Goal: Learn about a topic: Learn about a topic

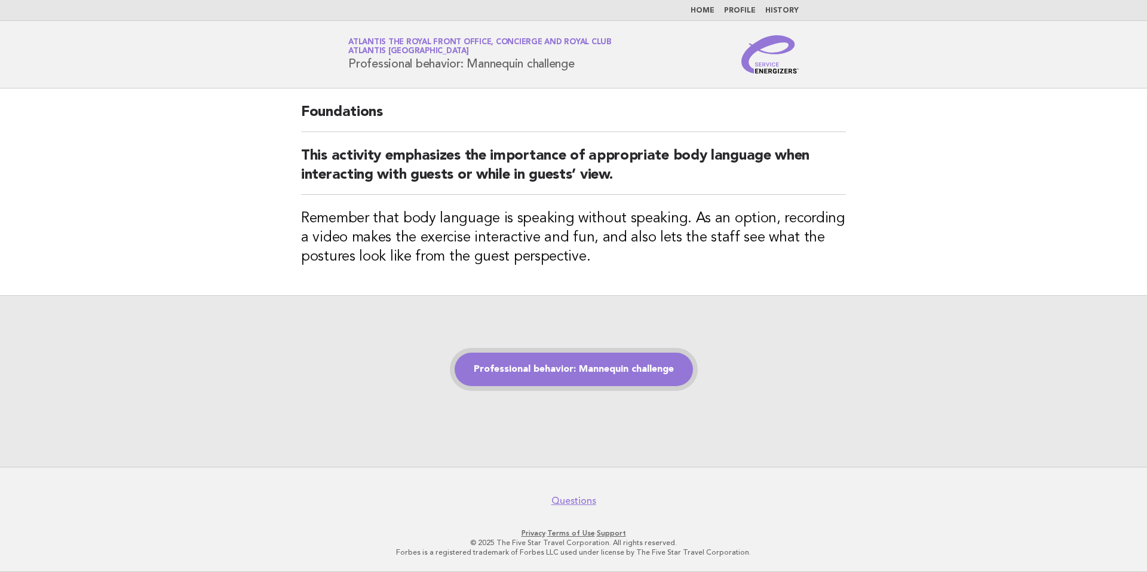
click at [548, 361] on link "Professional behavior: Mannequin challenge" at bounding box center [573, 368] width 238 height 33
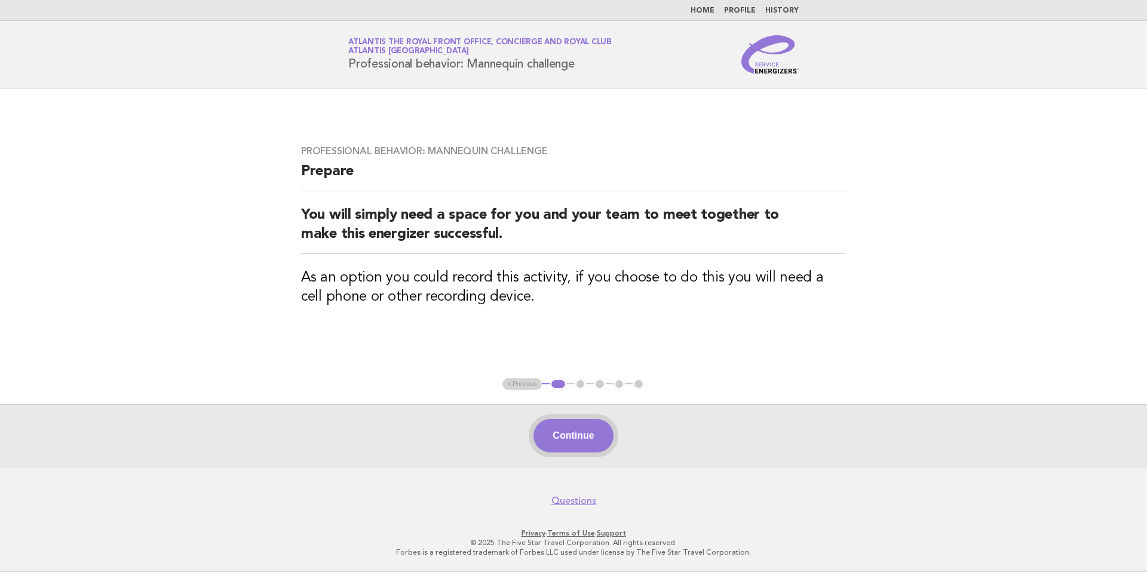
click at [559, 435] on button "Continue" at bounding box center [572, 435] width 79 height 33
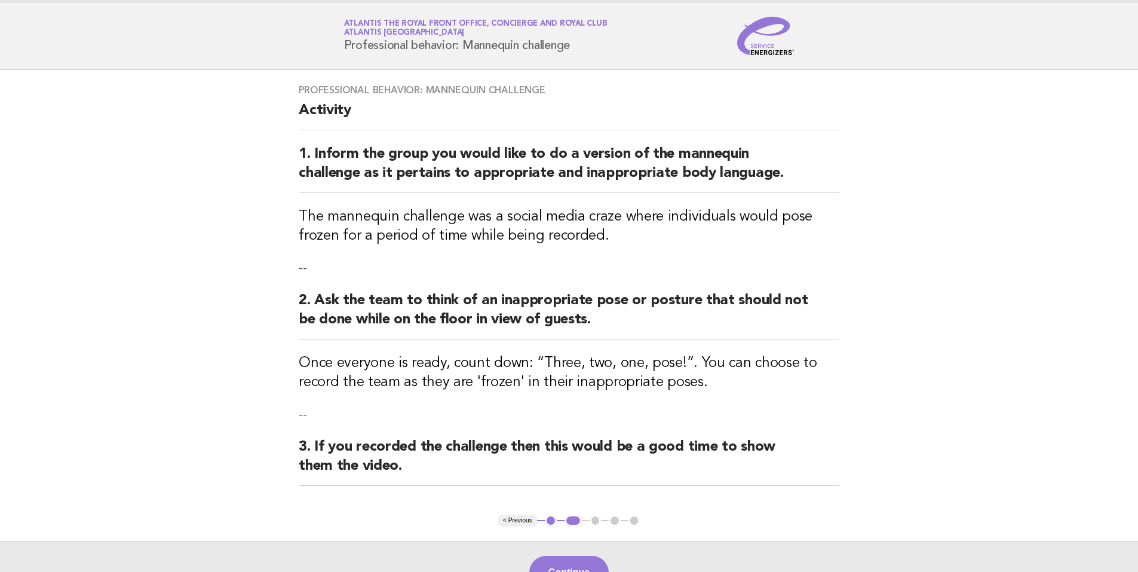
scroll to position [145, 0]
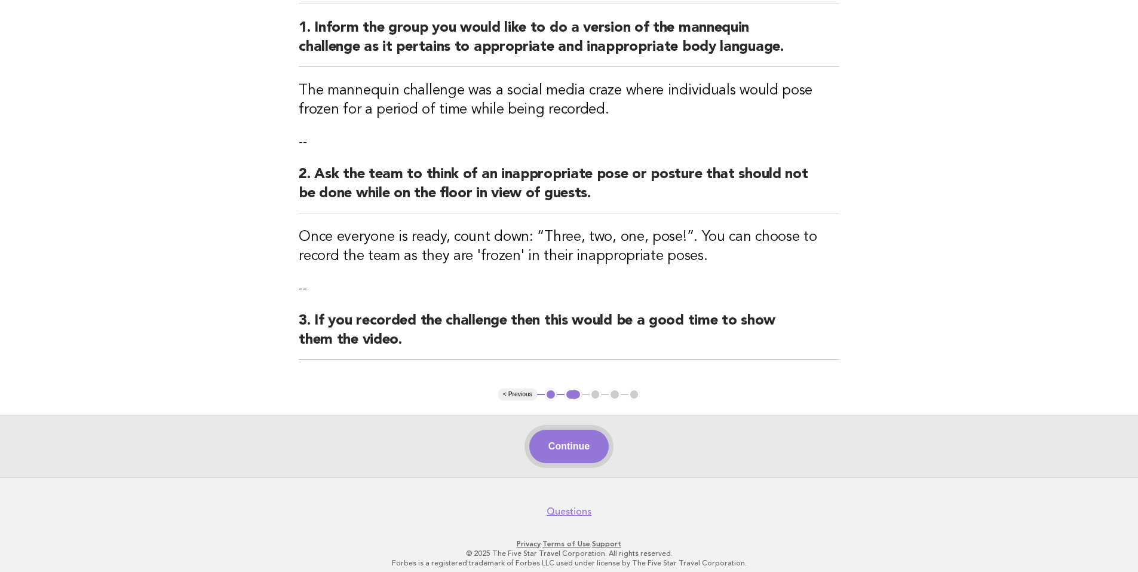
click at [551, 431] on button "Continue" at bounding box center [568, 445] width 79 height 33
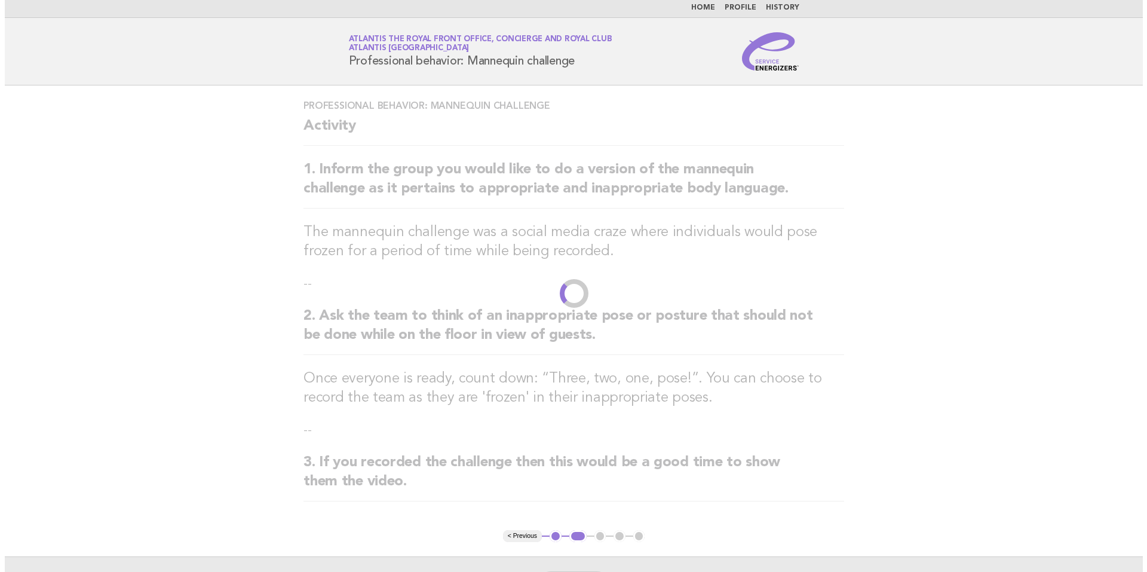
scroll to position [0, 0]
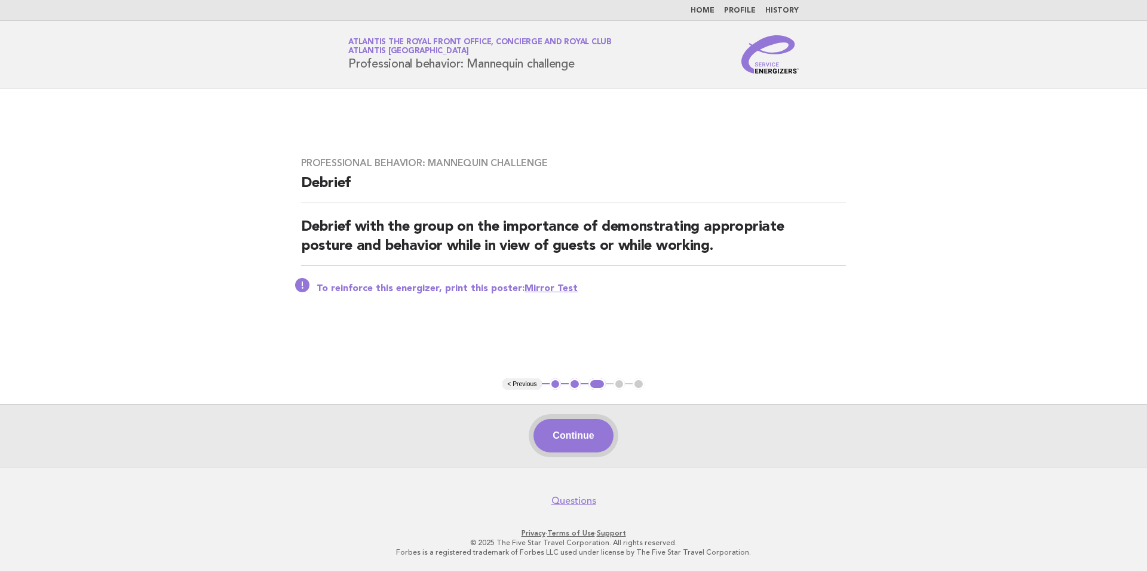
click at [572, 437] on button "Continue" at bounding box center [572, 435] width 79 height 33
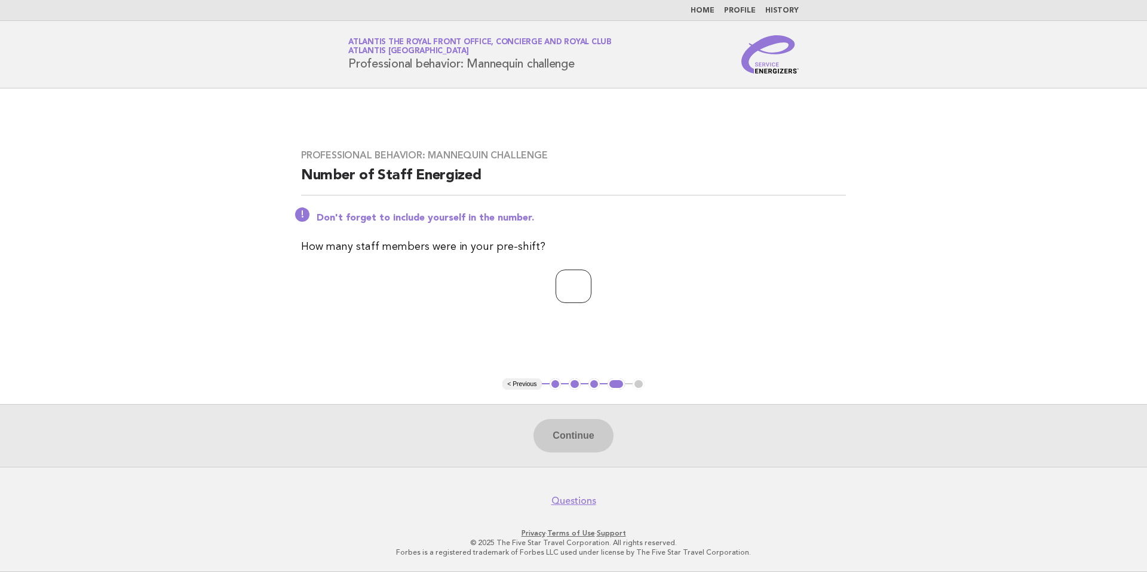
click at [561, 269] on input "number" at bounding box center [573, 285] width 36 height 33
type input "*"
click at [580, 450] on button "Continue" at bounding box center [572, 435] width 79 height 33
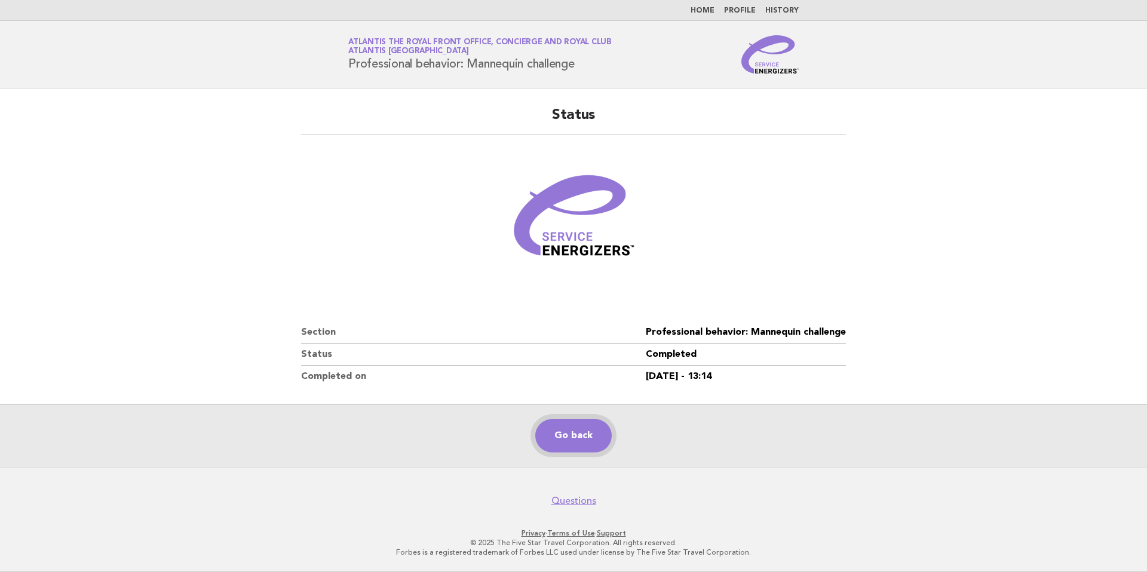
click at [574, 425] on link "Go back" at bounding box center [573, 435] width 76 height 33
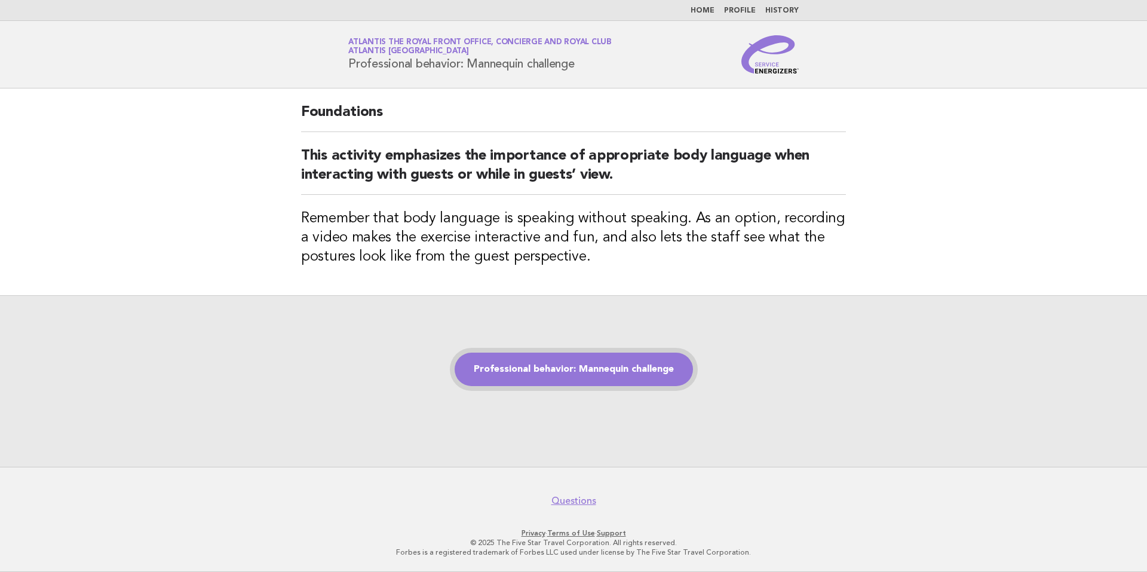
click at [634, 361] on link "Professional behavior: Mannequin challenge" at bounding box center [573, 368] width 238 height 33
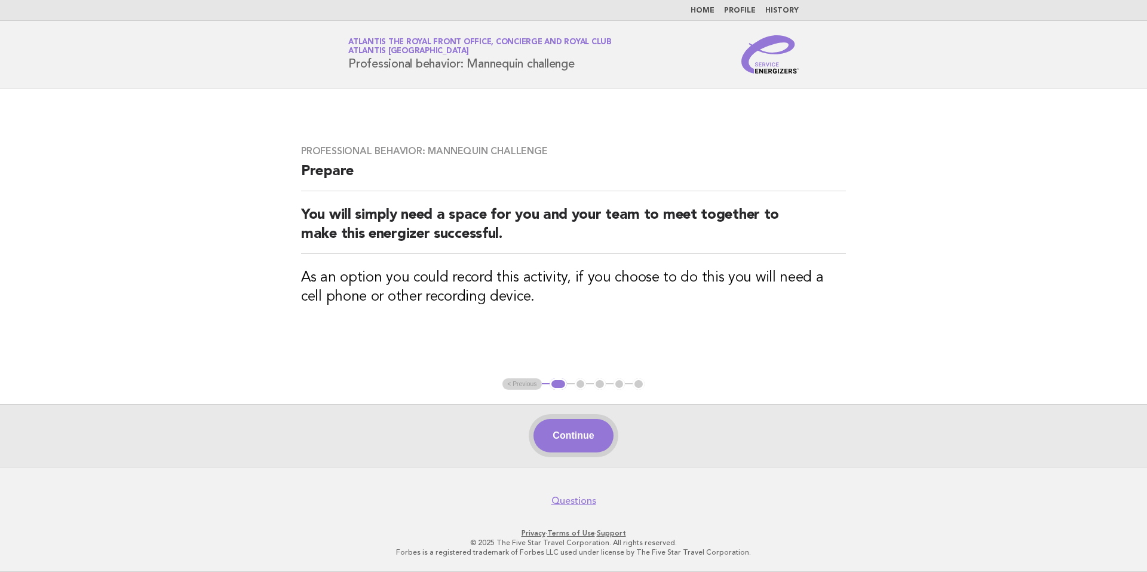
click at [586, 442] on button "Continue" at bounding box center [572, 435] width 79 height 33
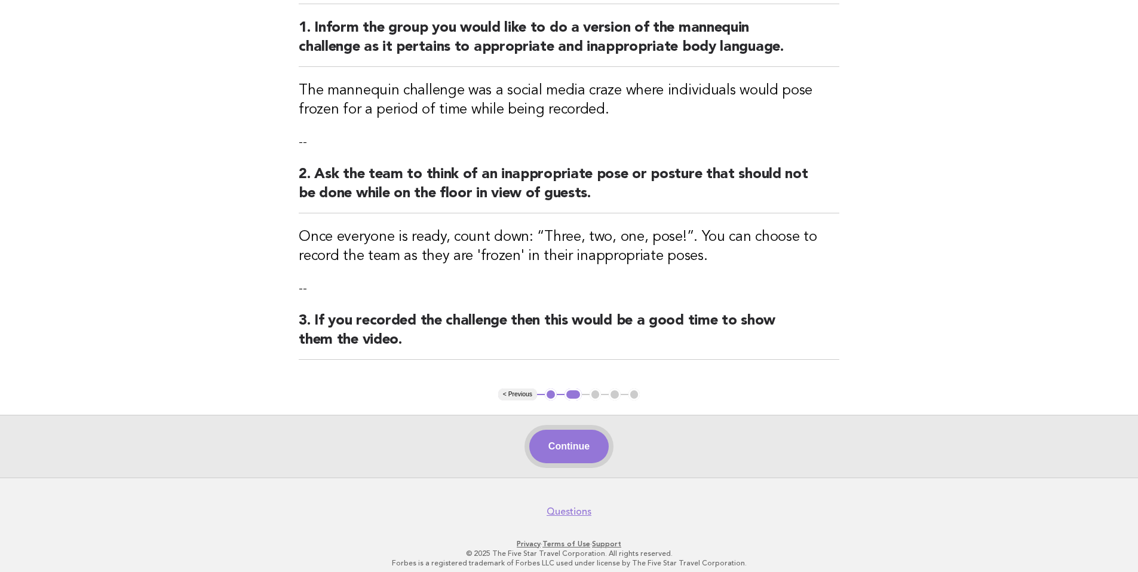
click at [581, 448] on button "Continue" at bounding box center [568, 445] width 79 height 33
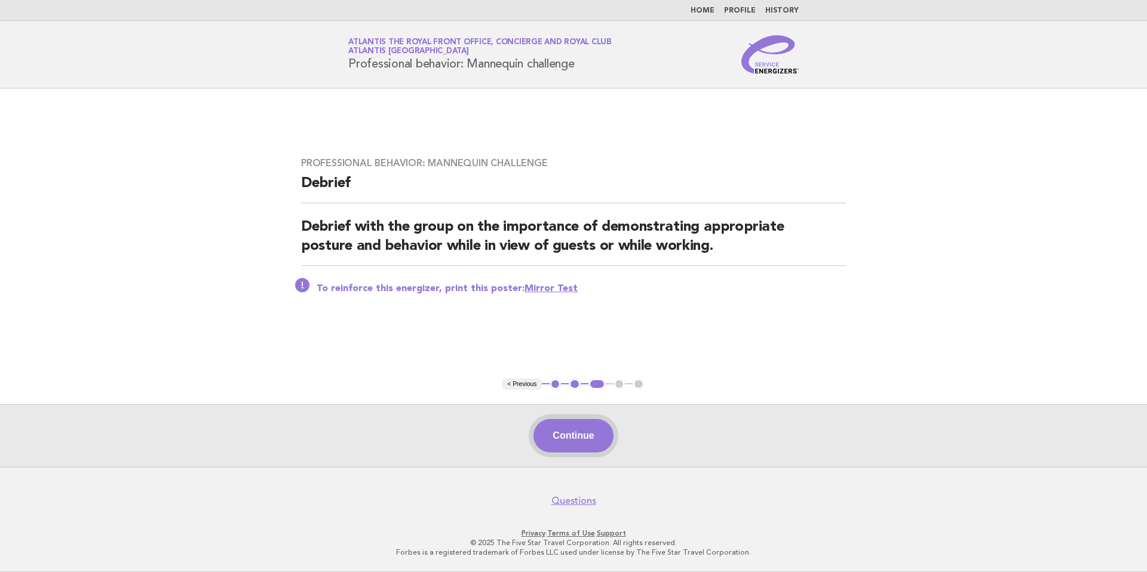
click at [577, 434] on button "Continue" at bounding box center [572, 435] width 79 height 33
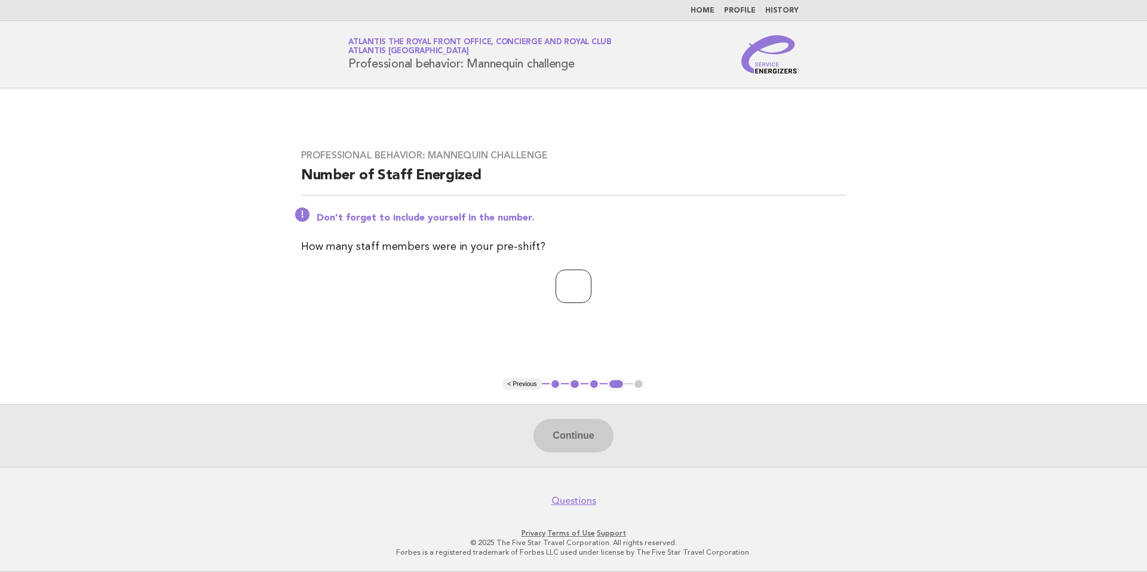
click at [561, 283] on input "number" at bounding box center [573, 285] width 36 height 33
type input "*"
click at [578, 430] on button "Continue" at bounding box center [572, 435] width 79 height 33
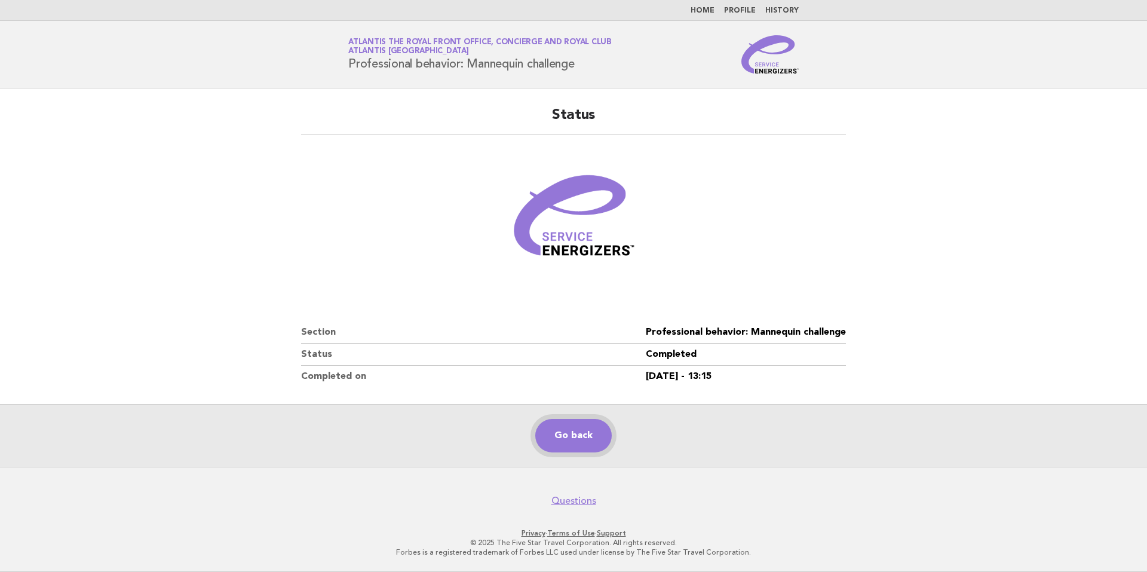
click at [567, 438] on link "Go back" at bounding box center [573, 435] width 76 height 33
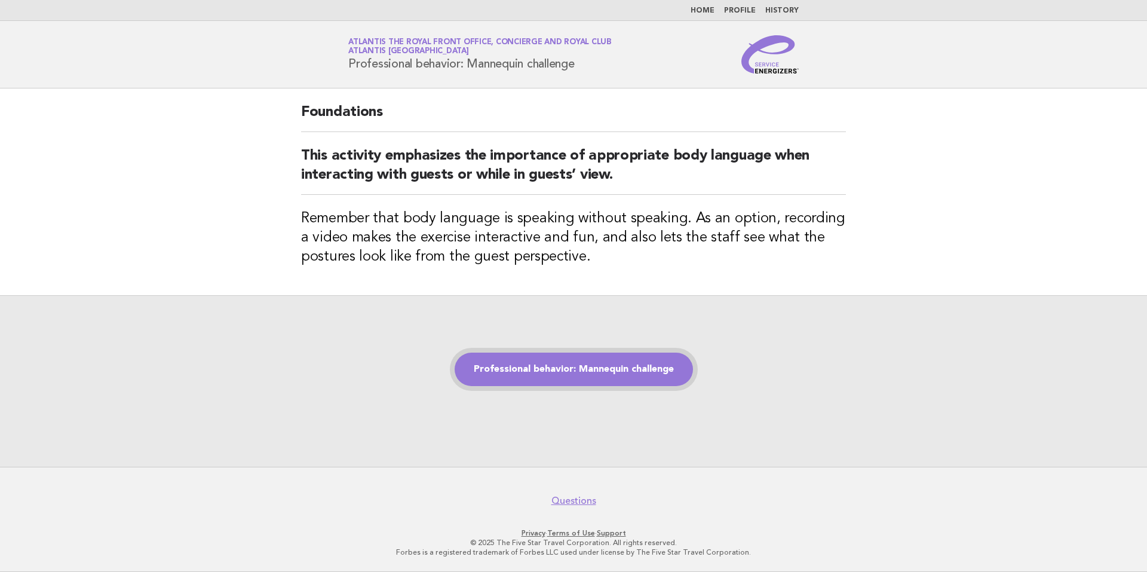
click at [607, 363] on link "Professional behavior: Mannequin challenge" at bounding box center [573, 368] width 238 height 33
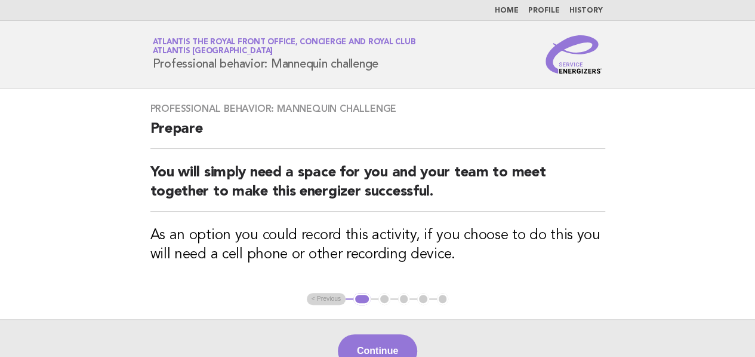
scroll to position [117, 0]
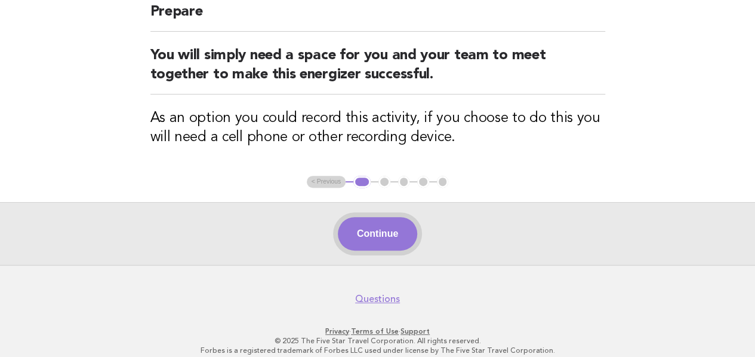
click at [398, 217] on button "Continue" at bounding box center [377, 233] width 79 height 33
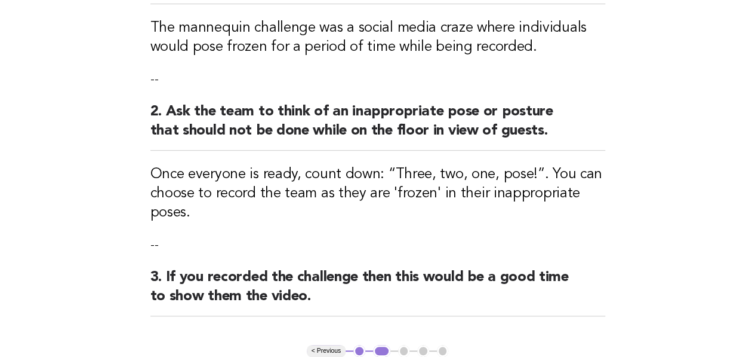
scroll to position [395, 0]
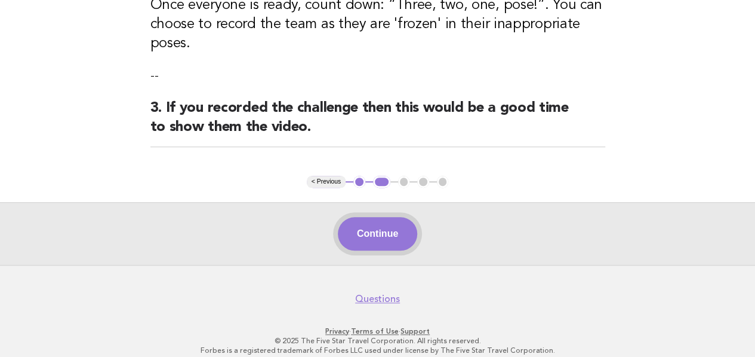
click at [391, 225] on button "Continue" at bounding box center [377, 233] width 79 height 33
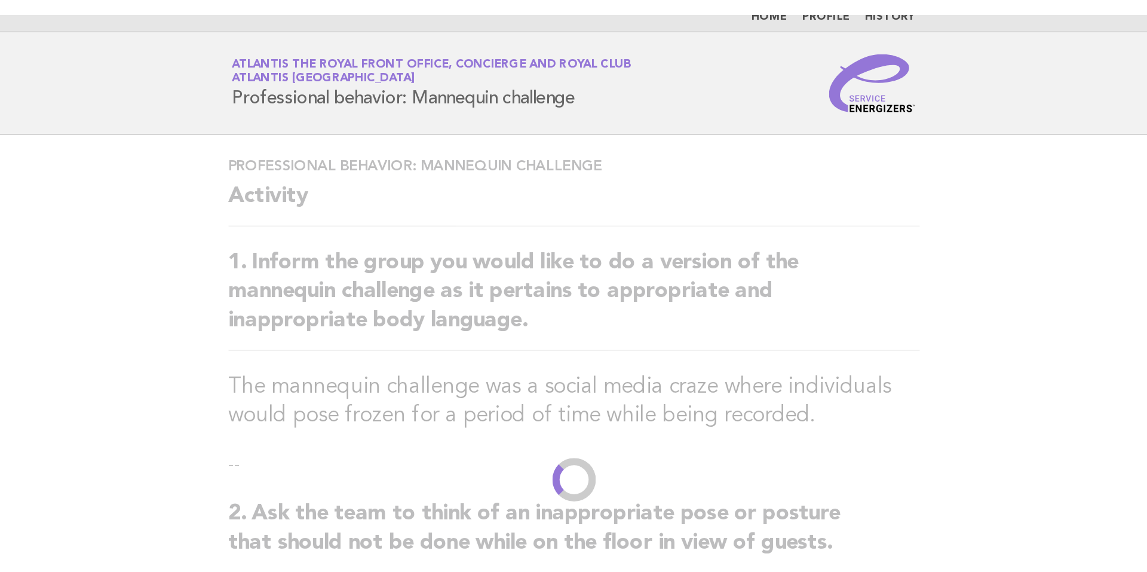
scroll to position [0, 0]
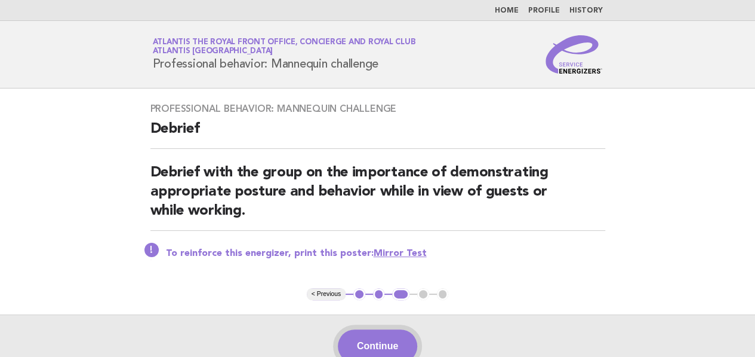
click at [366, 330] on button "Continue" at bounding box center [377, 345] width 79 height 33
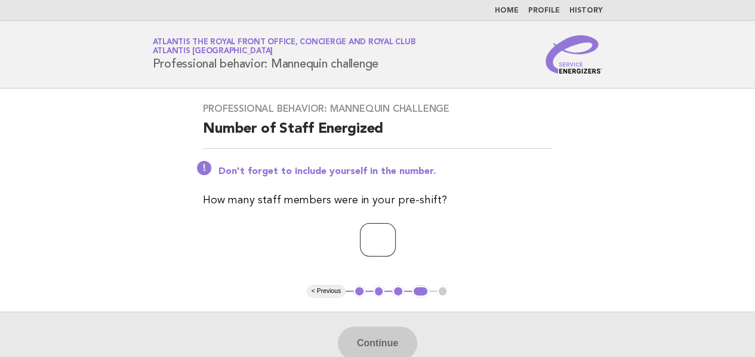
click at [374, 232] on input "number" at bounding box center [378, 239] width 36 height 33
type input "*"
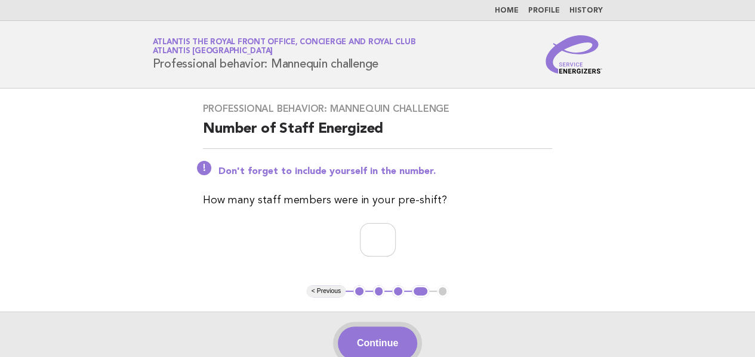
click at [371, 338] on button "Continue" at bounding box center [377, 342] width 79 height 33
